Goal: Register for event/course

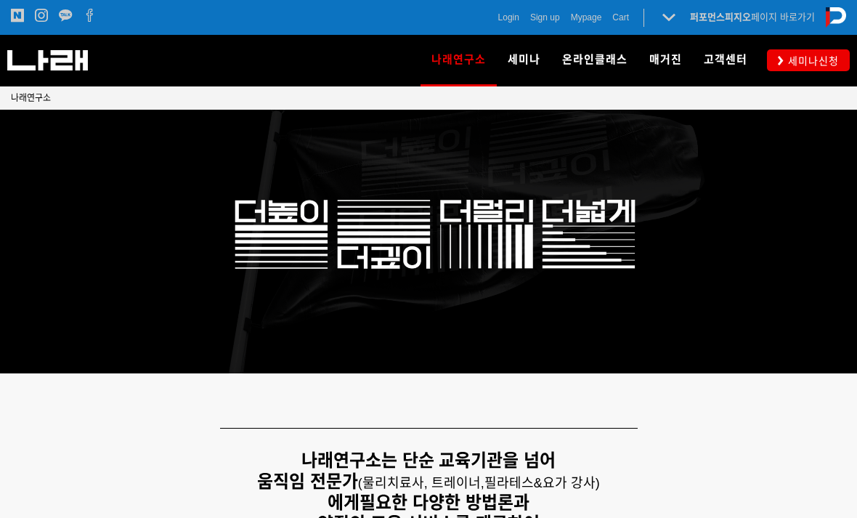
click at [671, 23] on icon at bounding box center [669, 17] width 20 height 20
click at [717, 18] on strong "퍼포먼스피지오" at bounding box center [720, 17] width 61 height 11
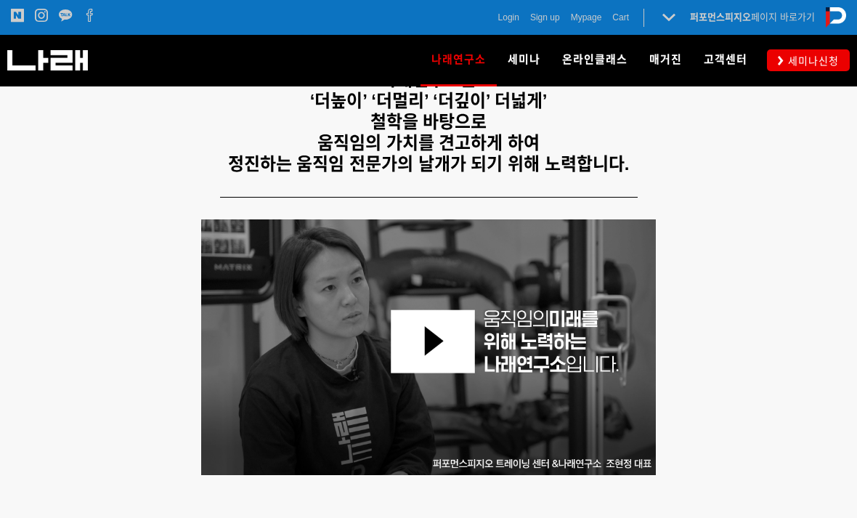
scroll to position [508, 0]
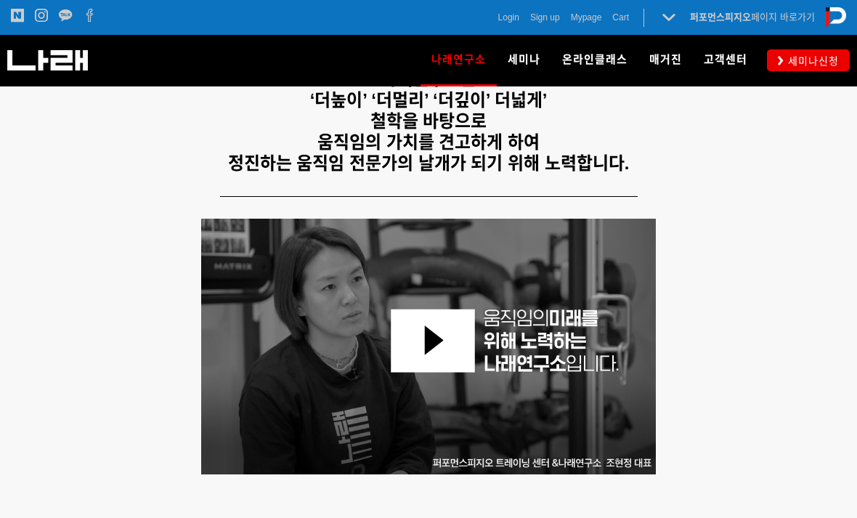
click at [532, 171] on span "DNS l 동적신경근 안정화 운동" at bounding box center [576, 165] width 131 height 12
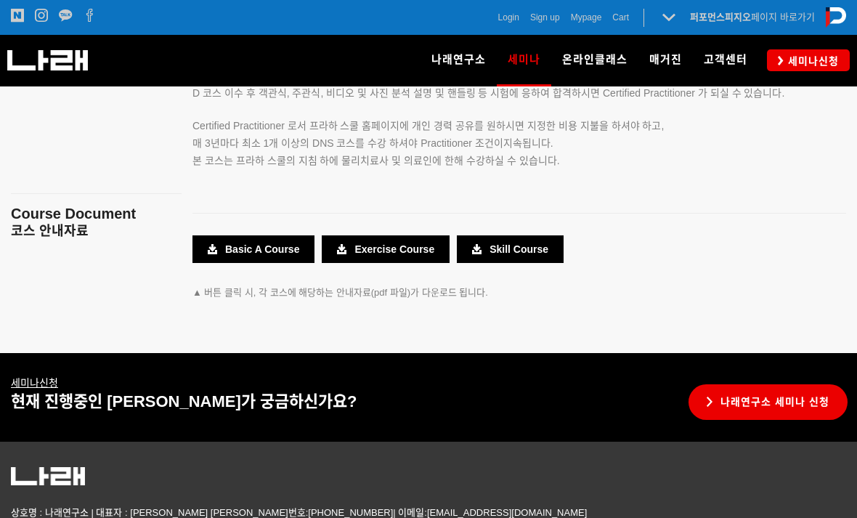
scroll to position [2669, 0]
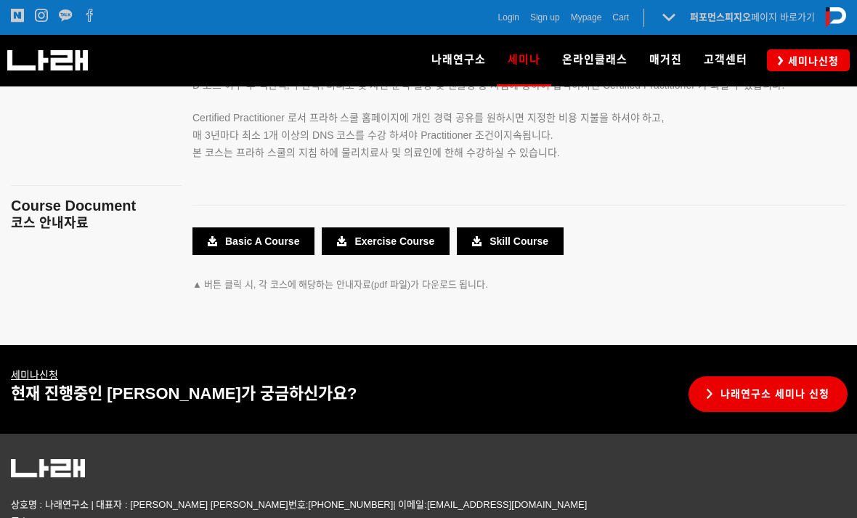
click at [782, 376] on link "나래연구소 세미나 신청" at bounding box center [767, 394] width 159 height 36
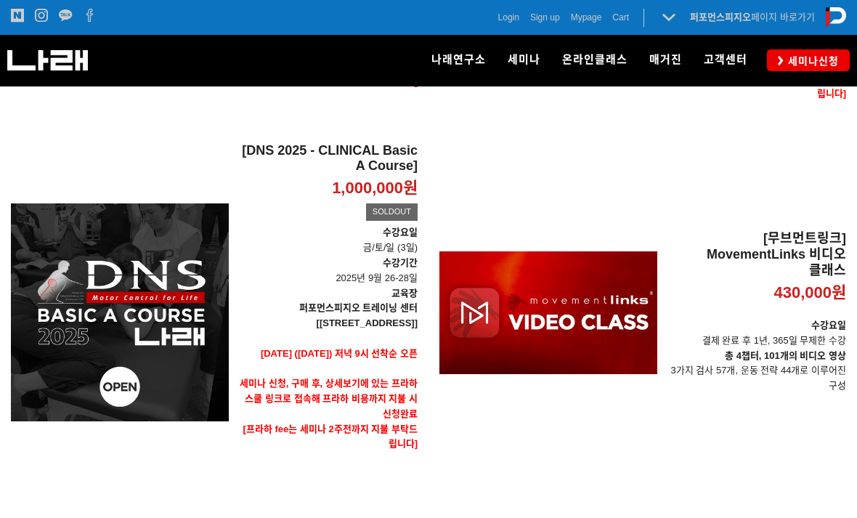
scroll to position [529, 0]
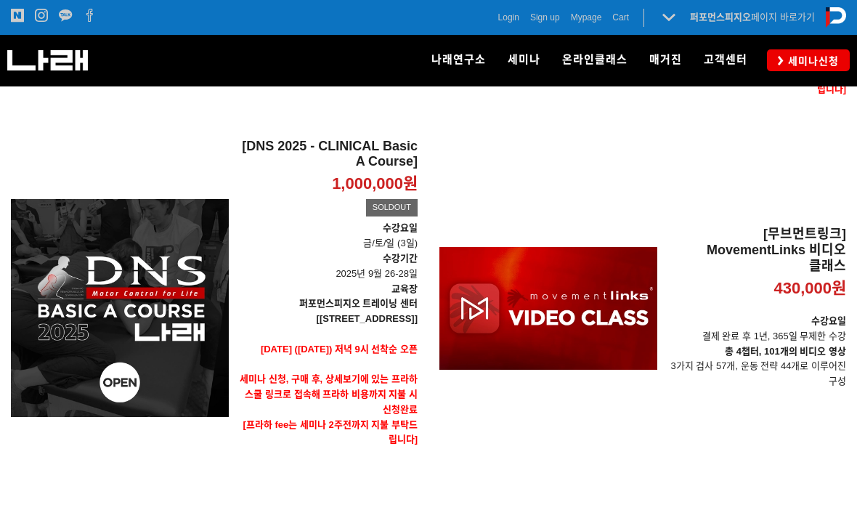
click at [131, 218] on div "[DNS 2025 - CLINICAL Basic A Course] 1,000,000원 TIME SALE SOLDOUT" at bounding box center [120, 308] width 218 height 339
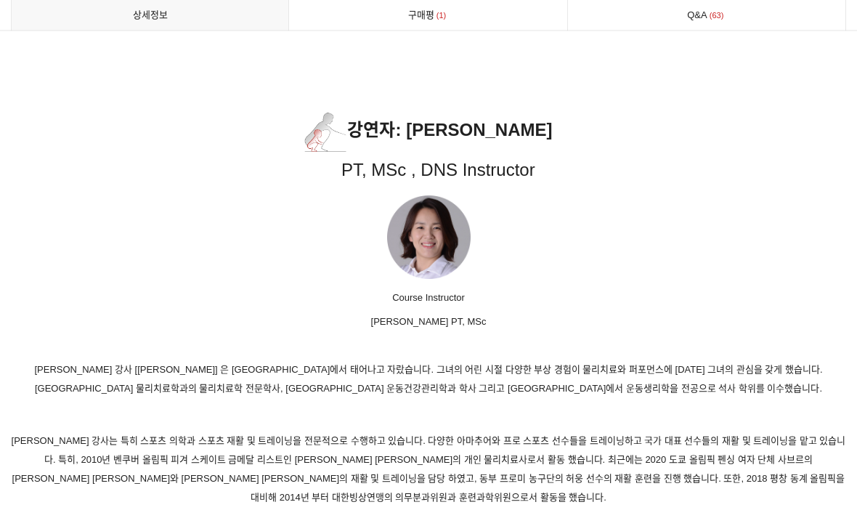
scroll to position [6833, 0]
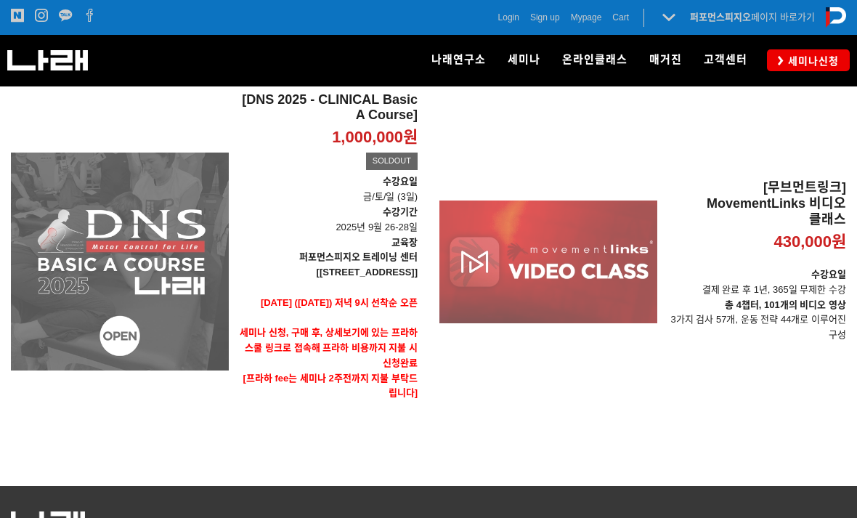
scroll to position [576, 0]
